Goal: Find specific page/section: Find specific page/section

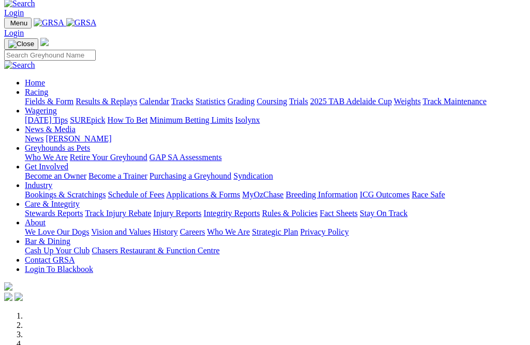
scroll to position [17, 0]
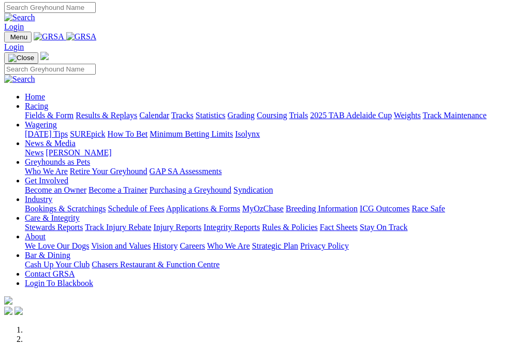
scroll to position [2, 0]
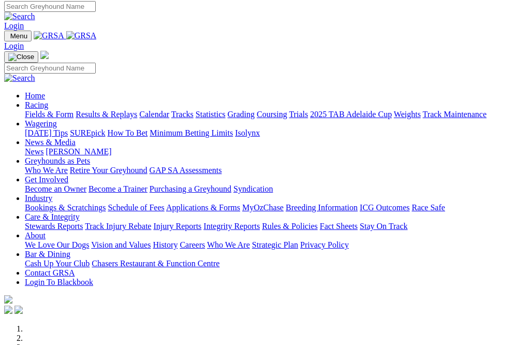
scroll to position [3, 0]
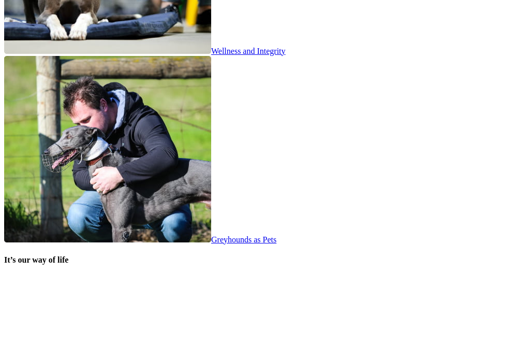
scroll to position [1913, 0]
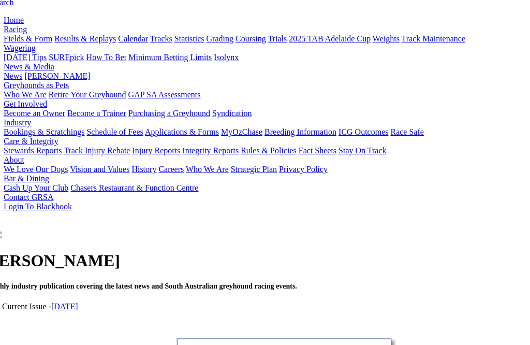
scroll to position [97, 21]
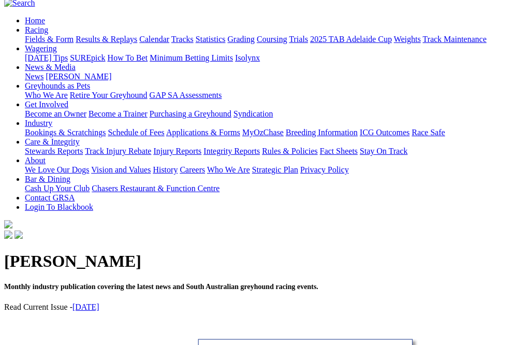
scroll to position [97, 0]
click at [99, 302] on link "August 2025" at bounding box center [85, 306] width 27 height 9
